Goal: Information Seeking & Learning: Understand process/instructions

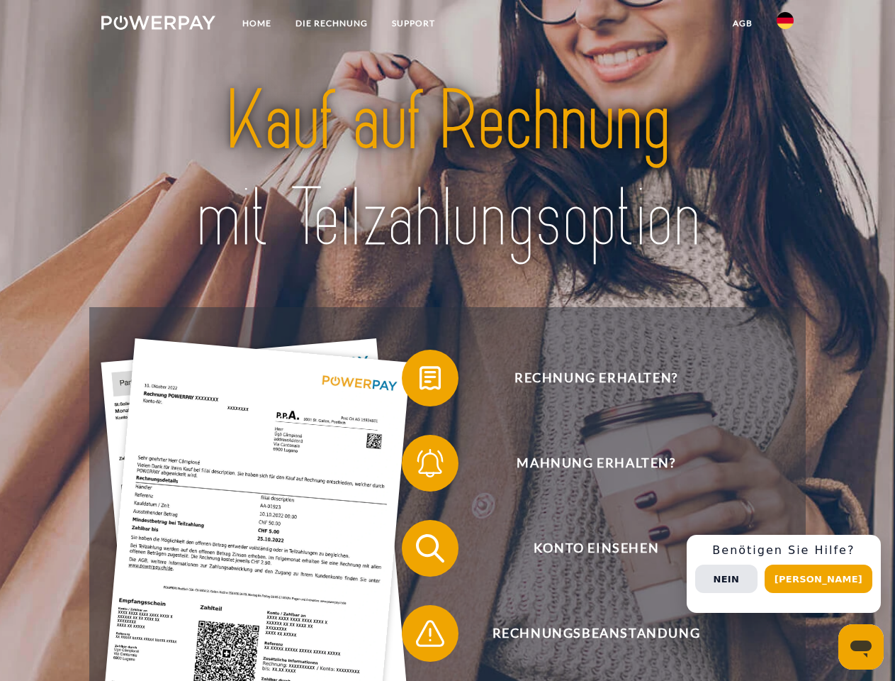
click at [158, 25] on img at bounding box center [158, 23] width 114 height 14
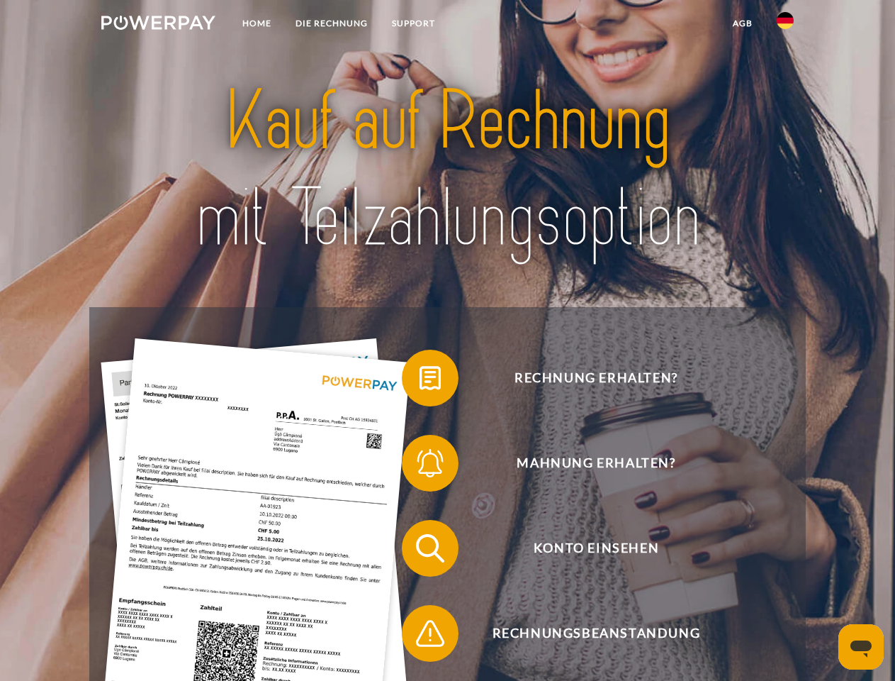
click at [786, 25] on img at bounding box center [785, 20] width 17 height 17
click at [742, 23] on link "agb" at bounding box center [743, 24] width 44 height 26
click at [420, 381] on span at bounding box center [409, 377] width 71 height 71
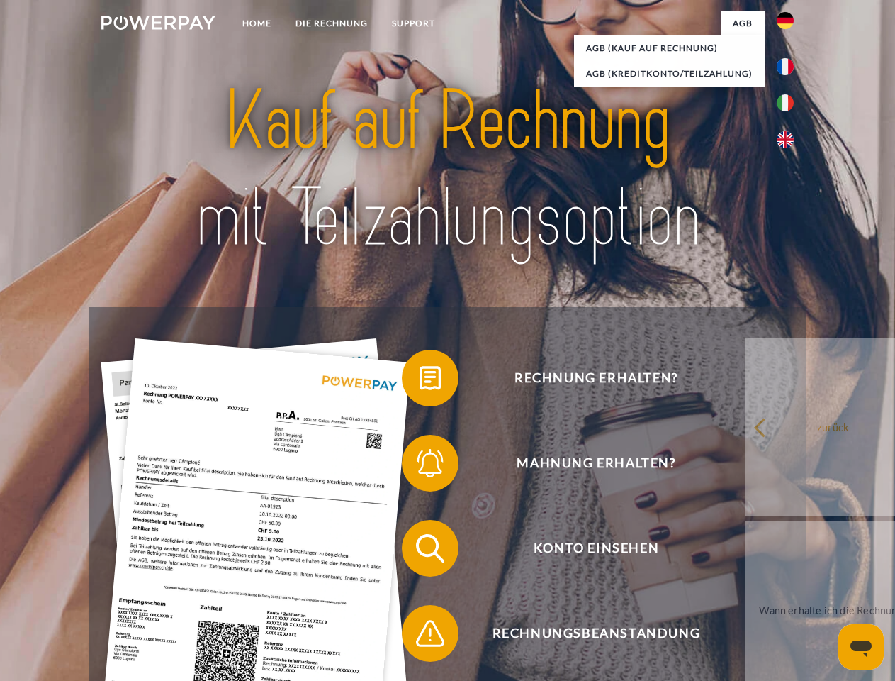
click at [420, 466] on span at bounding box center [409, 463] width 71 height 71
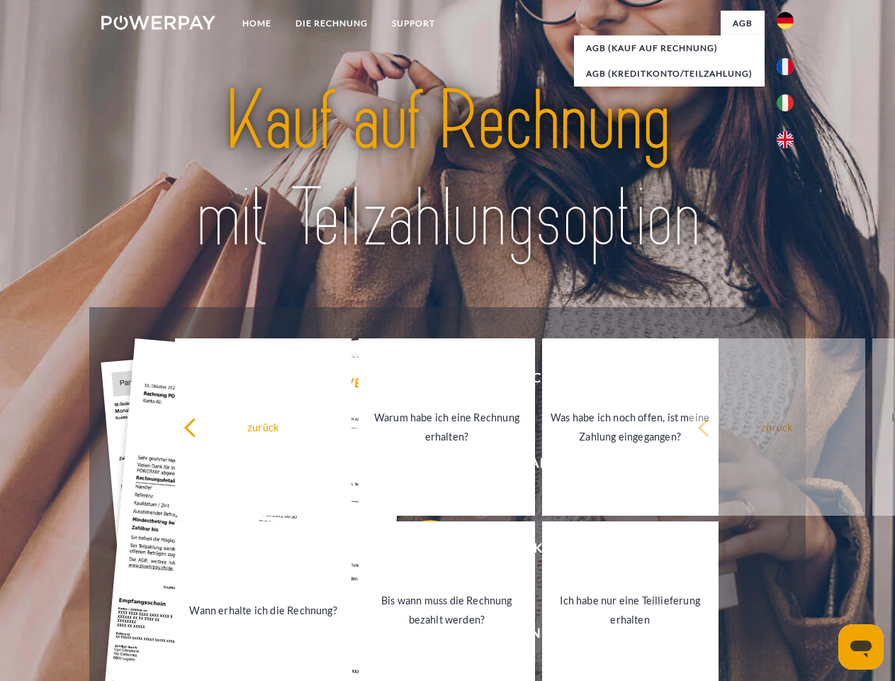
click at [420, 551] on link "Bis wann muss die Rechnung bezahlt werden?" at bounding box center [447, 609] width 177 height 177
click at [420, 636] on span at bounding box center [409, 633] width 71 height 71
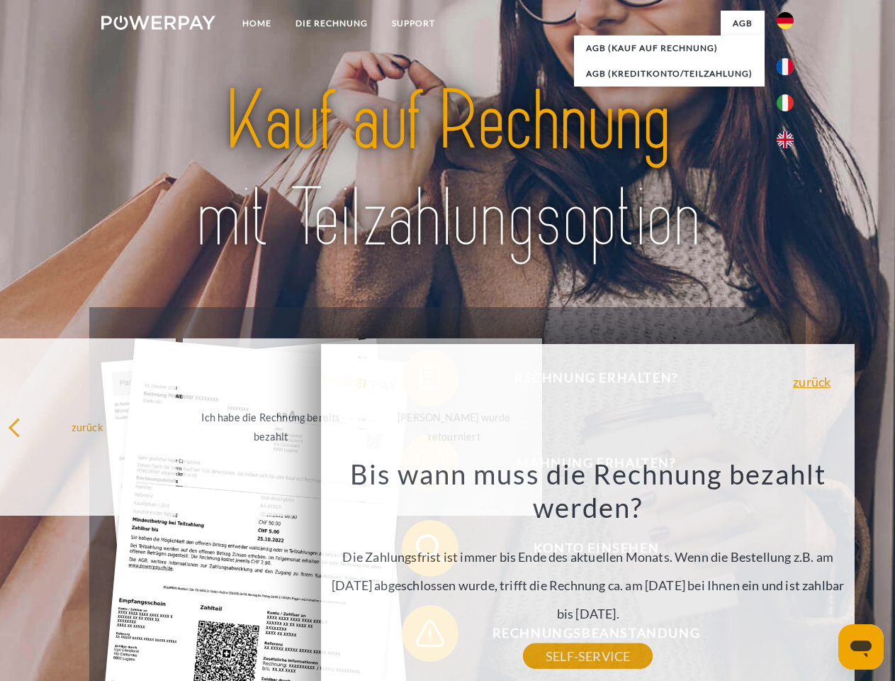
click at [789, 574] on div "Rechnung erhalten? Mahnung erhalten? Konto einsehen" at bounding box center [447, 590] width 716 height 567
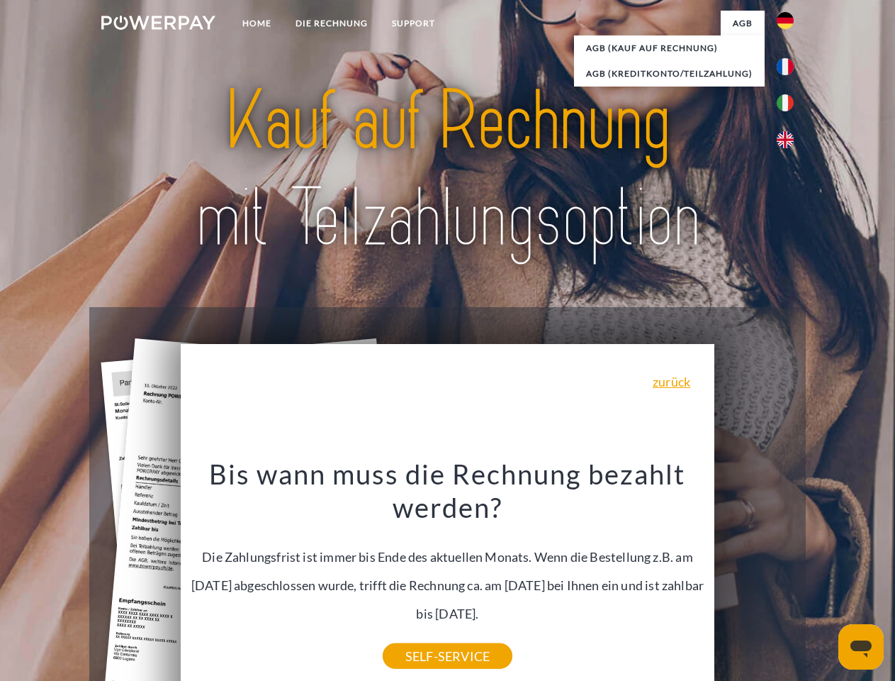
click at [754, 576] on span "Konto einsehen" at bounding box center [596, 548] width 347 height 57
click at [824, 579] on header "Home DIE RECHNUNG SUPPORT" at bounding box center [447, 489] width 895 height 979
